Goal: Information Seeking & Learning: Learn about a topic

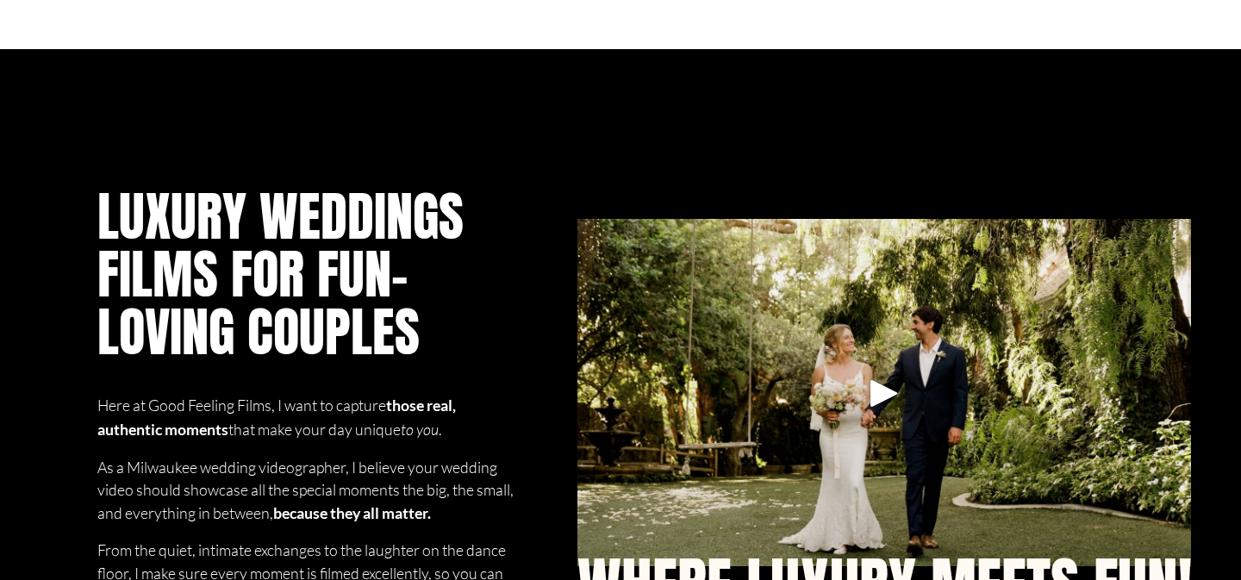
scroll to position [1019, 0]
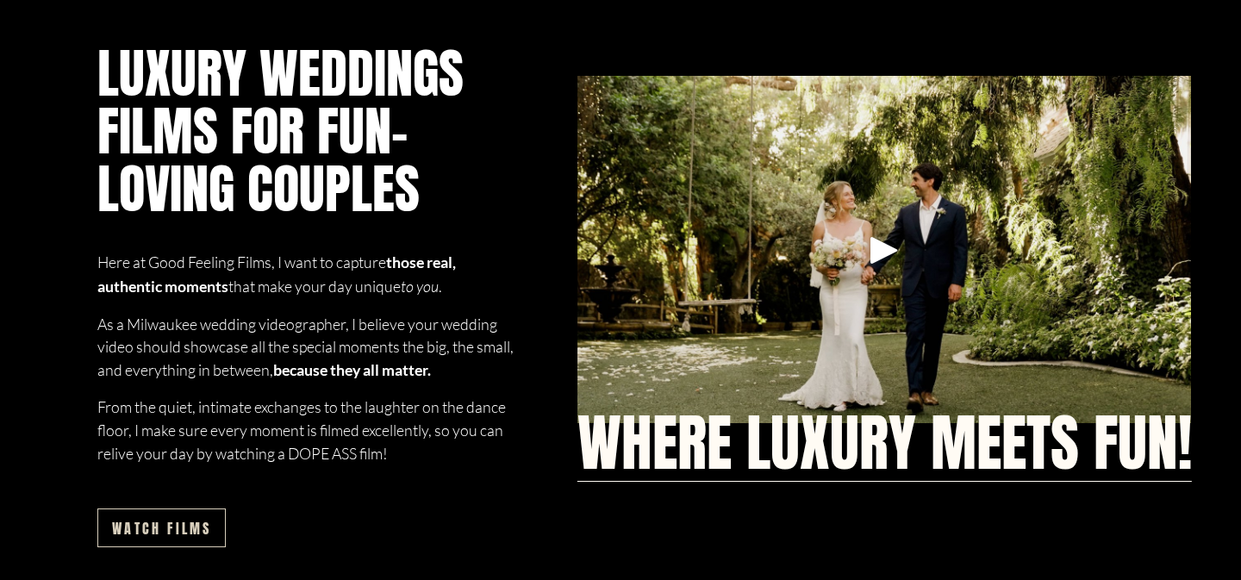
click at [909, 260] on div at bounding box center [884, 249] width 615 height 347
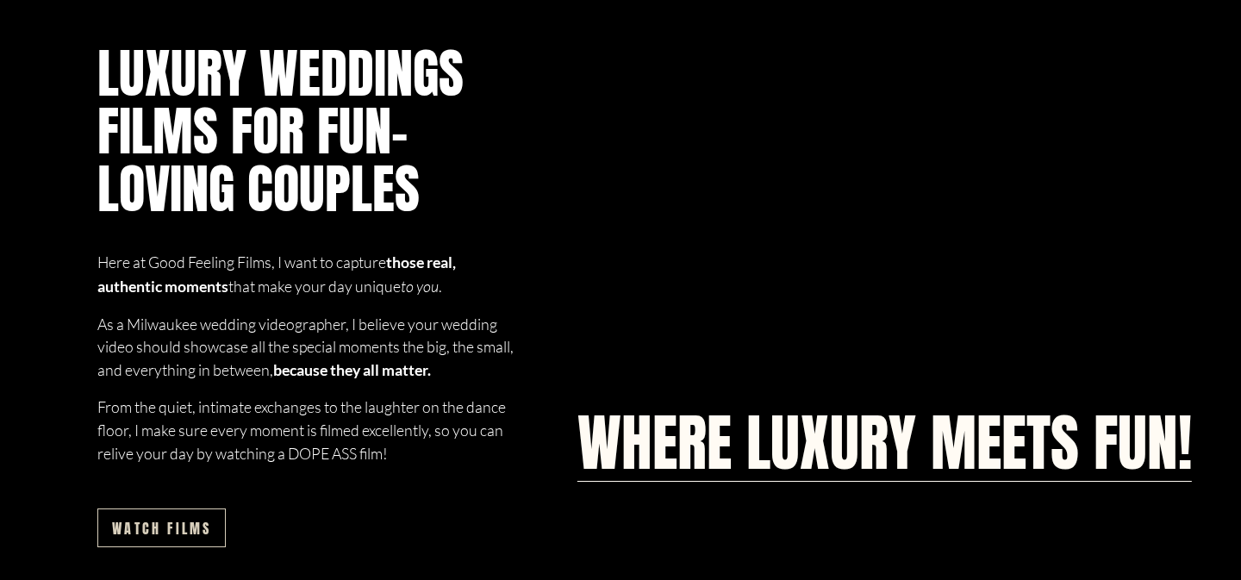
click at [610, 412] on link "WHERE LUXURY MEETS FUN!" at bounding box center [884, 442] width 615 height 61
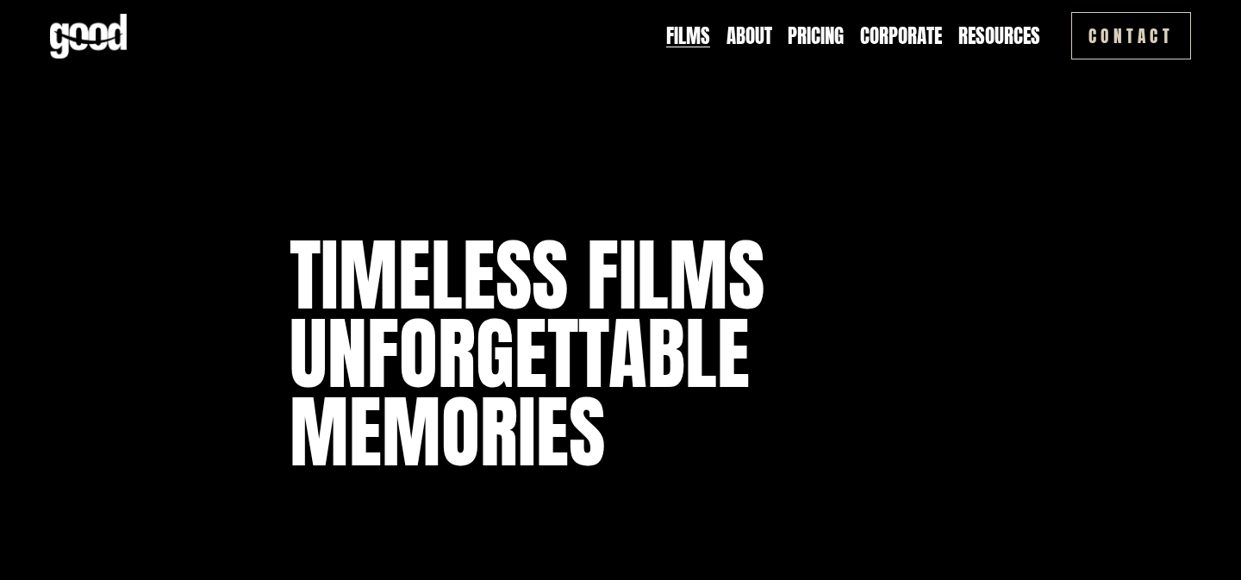
click at [826, 27] on link "Pricing" at bounding box center [816, 36] width 56 height 28
